Goal: Task Accomplishment & Management: Use online tool/utility

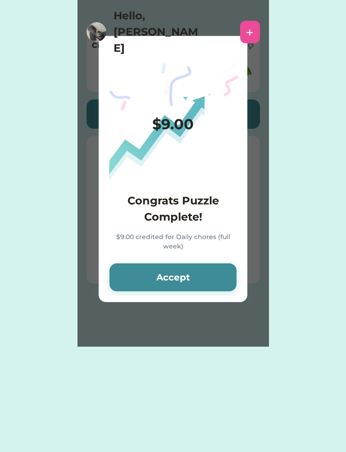
click at [144, 273] on button "Accept" at bounding box center [172, 277] width 127 height 28
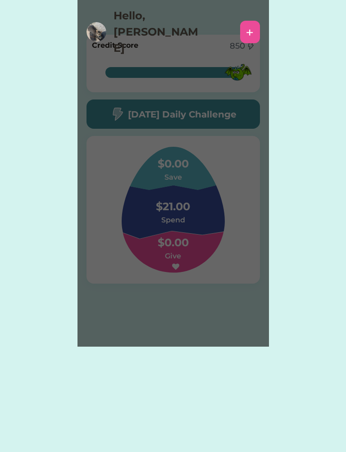
click at [150, 277] on div "Please wait $9.00 Congrats Puzzle Complete! $9.00 credited for Daily chores (fu…" at bounding box center [172, 173] width 191 height 347
click at [152, 278] on div "Please wait $9.00 Congrats Puzzle Complete! $9.00 credited for Daily chores (fu…" at bounding box center [172, 173] width 191 height 347
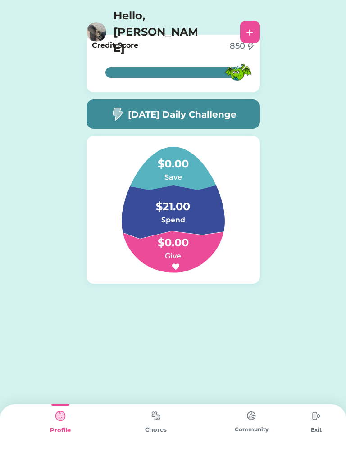
click at [151, 413] on img at bounding box center [156, 416] width 18 height 18
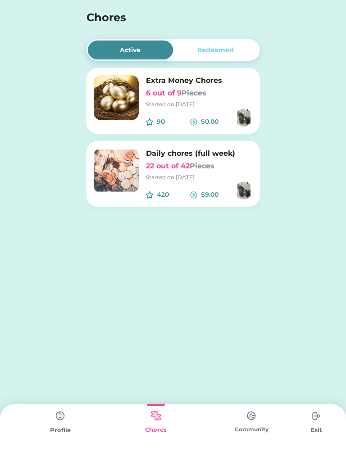
click at [149, 407] on img at bounding box center [156, 416] width 18 height 18
click at [128, 164] on img at bounding box center [116, 170] width 45 height 45
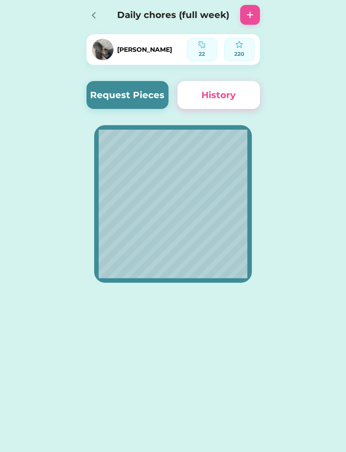
click at [140, 92] on button "Request Pieces" at bounding box center [127, 95] width 82 height 28
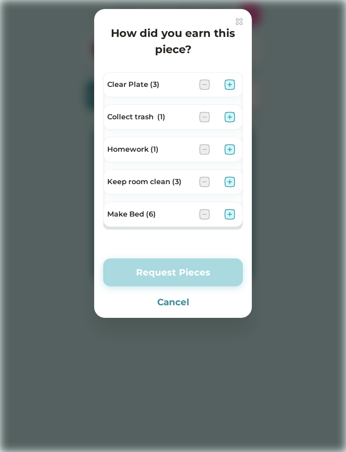
click at [225, 218] on img at bounding box center [229, 214] width 11 height 11
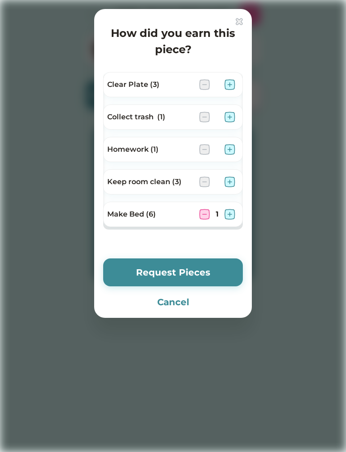
click at [233, 172] on div "Keep room clean (3)" at bounding box center [173, 181] width 140 height 25
click at [236, 175] on div "Keep room clean (3)" at bounding box center [173, 181] width 140 height 25
click at [228, 177] on img at bounding box center [229, 181] width 11 height 11
click at [230, 85] on img at bounding box center [229, 84] width 11 height 11
click at [225, 262] on button "Request Pieces" at bounding box center [173, 272] width 140 height 28
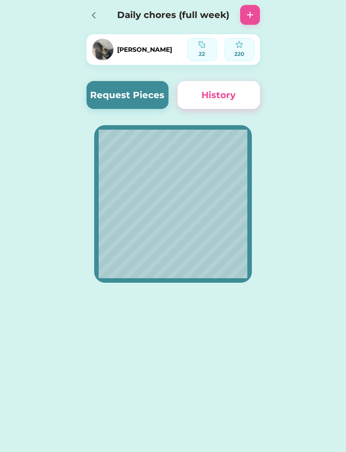
click at [123, 87] on button "Request Pieces" at bounding box center [127, 95] width 82 height 28
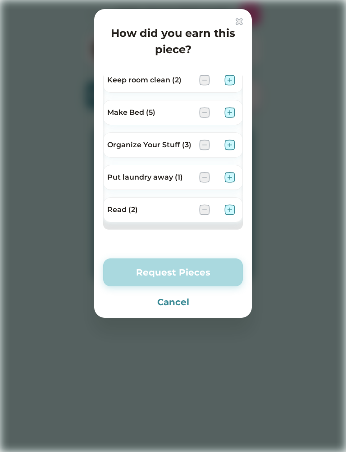
scroll to position [102, 0]
click at [240, 168] on div "Put laundry away (1)" at bounding box center [173, 177] width 140 height 25
click at [227, 166] on div "Put laundry away (1)" at bounding box center [173, 177] width 140 height 25
click at [232, 178] on img at bounding box center [229, 177] width 11 height 11
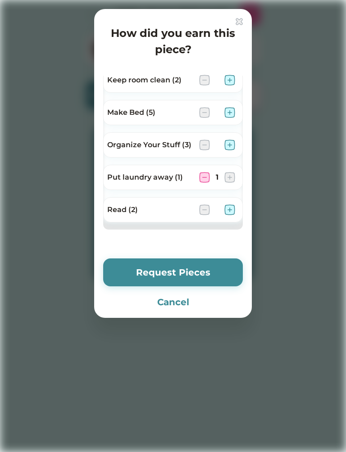
click at [210, 268] on button "Request Pieces" at bounding box center [173, 272] width 140 height 28
